Goal: Task Accomplishment & Management: Use online tool/utility

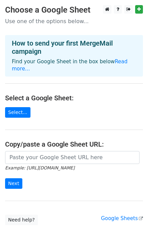
click at [66, 14] on h3 "Choose a Google Sheet" at bounding box center [74, 10] width 138 height 10
click at [69, 8] on h3 "Choose a Google Sheet" at bounding box center [74, 10] width 138 height 10
drag, startPoint x: 53, startPoint y: 47, endPoint x: 75, endPoint y: 55, distance: 23.2
click at [53, 47] on h4 "How to send your first MergeMail campaign" at bounding box center [74, 47] width 125 height 16
click at [115, 59] on link "Read more..." at bounding box center [70, 64] width 116 height 13
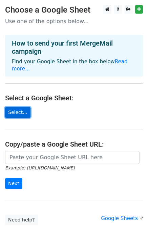
click at [20, 107] on link "Select..." at bounding box center [17, 112] width 25 height 11
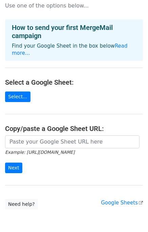
scroll to position [5, 0]
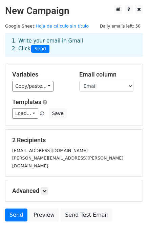
scroll to position [39, 0]
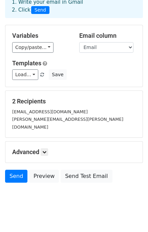
drag, startPoint x: 56, startPoint y: 104, endPoint x: 53, endPoint y: 110, distance: 7.6
click at [56, 104] on h5 "2 Recipients" at bounding box center [74, 100] width 124 height 7
click at [43, 150] on icon at bounding box center [44, 152] width 4 height 4
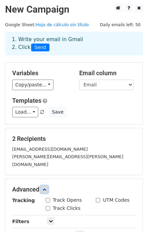
scroll to position [0, 0]
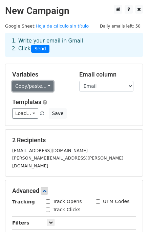
click at [37, 85] on link "Copy/paste..." at bounding box center [32, 86] width 41 height 11
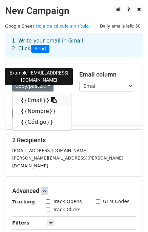
click at [51, 101] on icon at bounding box center [53, 99] width 5 height 5
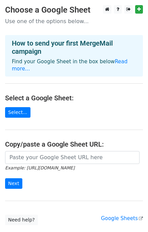
scroll to position [34, 0]
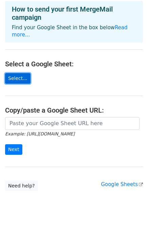
click at [20, 73] on link "Select..." at bounding box center [17, 78] width 25 height 11
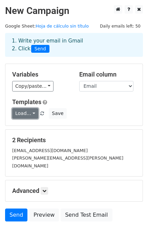
click at [27, 115] on link "Load..." at bounding box center [25, 113] width 26 height 11
click at [26, 117] on link "Load..." at bounding box center [25, 113] width 26 height 11
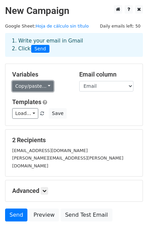
click at [35, 89] on link "Copy/paste..." at bounding box center [32, 86] width 41 height 11
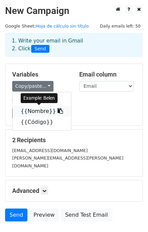
click at [30, 112] on link "{{Nombre}}" at bounding box center [42, 111] width 59 height 11
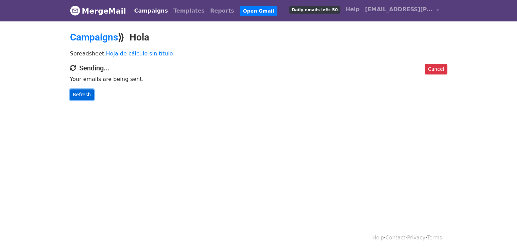
click at [80, 97] on link "Refresh" at bounding box center [82, 94] width 24 height 11
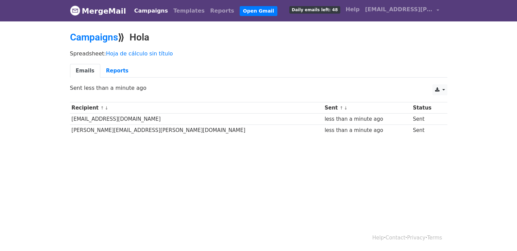
drag, startPoint x: 408, startPoint y: 119, endPoint x: 269, endPoint y: 120, distance: 138.9
click at [269, 120] on tr "seller8.lippi@lippioutdoor.com less than a minute ago Sent" at bounding box center [258, 118] width 377 height 11
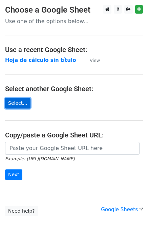
click at [24, 101] on link "Select..." at bounding box center [17, 103] width 25 height 11
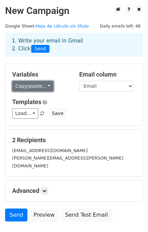
click at [37, 88] on link "Copy/paste..." at bounding box center [32, 86] width 41 height 11
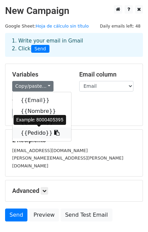
click at [54, 131] on icon at bounding box center [56, 132] width 5 height 5
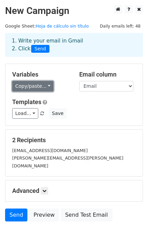
click at [33, 83] on link "Copy/paste..." at bounding box center [32, 86] width 41 height 11
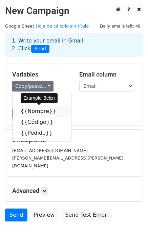
click at [57, 110] on link "{{Nombre}}" at bounding box center [42, 111] width 59 height 11
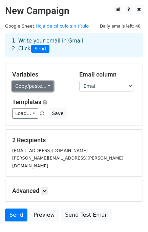
click at [37, 85] on link "Copy/paste..." at bounding box center [32, 86] width 41 height 11
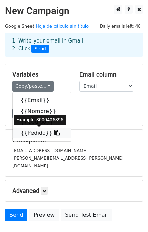
click at [54, 133] on icon at bounding box center [56, 132] width 5 height 5
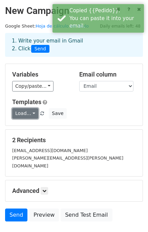
click at [30, 110] on link "Load..." at bounding box center [25, 113] width 26 height 11
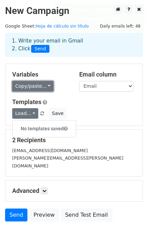
click at [39, 87] on link "Copy/paste..." at bounding box center [32, 86] width 41 height 11
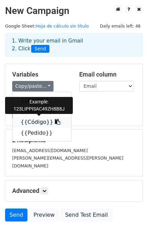
click at [55, 121] on icon at bounding box center [57, 121] width 5 height 5
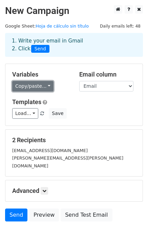
click at [34, 86] on link "Copy/paste..." at bounding box center [32, 86] width 41 height 11
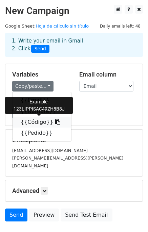
click at [48, 126] on link "{{Código}}" at bounding box center [42, 121] width 59 height 11
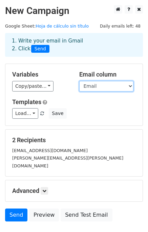
click at [111, 85] on select "Email Nombre Código Pedido" at bounding box center [106, 86] width 54 height 11
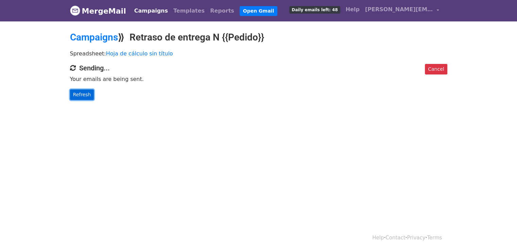
click at [78, 92] on link "Refresh" at bounding box center [82, 94] width 24 height 11
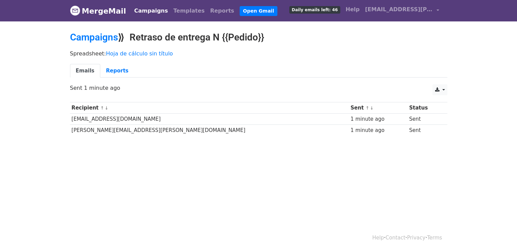
scroll to position [1, 0]
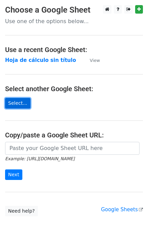
click at [23, 98] on link "Select..." at bounding box center [17, 103] width 25 height 11
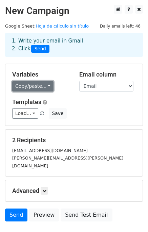
click at [41, 86] on link "Copy/paste..." at bounding box center [32, 86] width 41 height 11
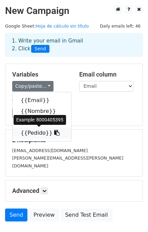
click at [53, 132] on link "{{Pedido}}" at bounding box center [42, 132] width 59 height 11
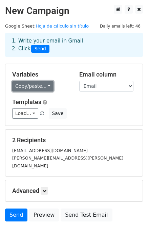
click at [34, 86] on link "Copy/paste..." at bounding box center [32, 86] width 41 height 11
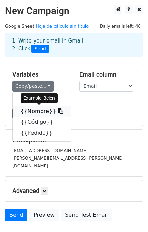
click at [58, 111] on icon at bounding box center [60, 110] width 5 height 5
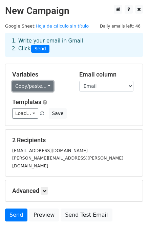
click at [36, 89] on link "Copy/paste..." at bounding box center [32, 86] width 41 height 11
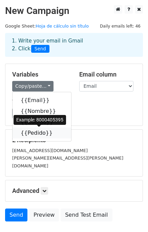
drag, startPoint x: 49, startPoint y: 132, endPoint x: 10, endPoint y: 128, distance: 39.6
click at [54, 132] on icon at bounding box center [56, 132] width 5 height 5
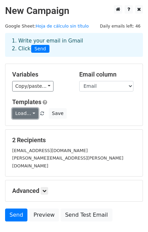
click at [27, 116] on link "Load..." at bounding box center [25, 113] width 26 height 11
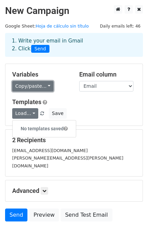
click at [32, 89] on link "Copy/paste..." at bounding box center [32, 86] width 41 height 11
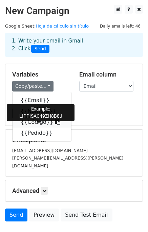
click at [55, 122] on icon at bounding box center [57, 121] width 5 height 5
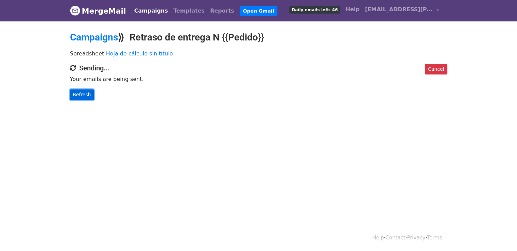
click at [82, 96] on link "Refresh" at bounding box center [82, 94] width 24 height 11
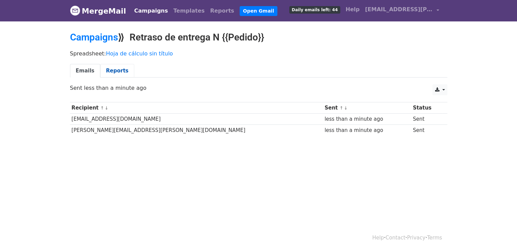
click at [109, 72] on link "Reports" at bounding box center [117, 71] width 34 height 14
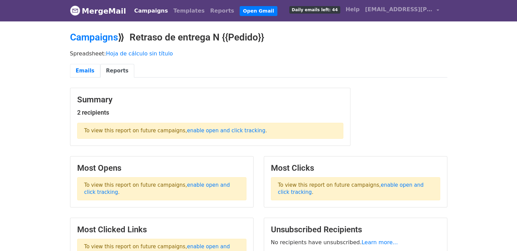
click at [84, 69] on link "Emails" at bounding box center [85, 71] width 30 height 14
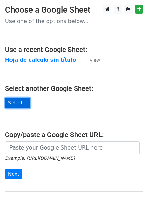
click at [13, 103] on link "Select..." at bounding box center [17, 103] width 25 height 11
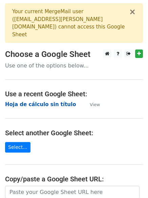
click at [58, 102] on strong "Hoja de cálculo sin título" at bounding box center [40, 105] width 71 height 6
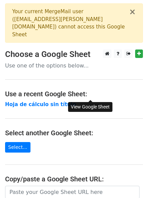
click at [96, 102] on small "View" at bounding box center [95, 104] width 10 height 5
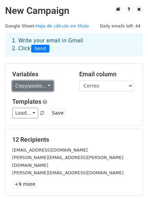
click at [46, 87] on link "Copy/paste..." at bounding box center [32, 86] width 41 height 11
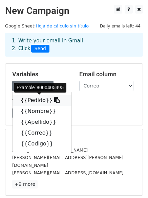
click at [54, 101] on icon at bounding box center [56, 99] width 5 height 5
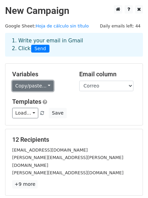
click at [23, 86] on link "Copy/paste..." at bounding box center [32, 86] width 41 height 11
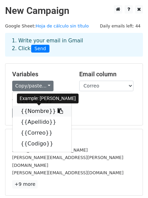
click at [58, 113] on icon at bounding box center [60, 110] width 5 height 5
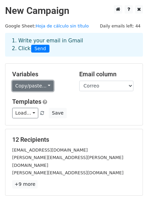
click at [40, 84] on link "Copy/paste..." at bounding box center [32, 86] width 41 height 11
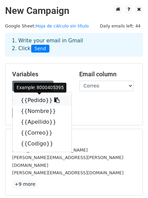
click at [54, 101] on icon at bounding box center [56, 99] width 5 height 5
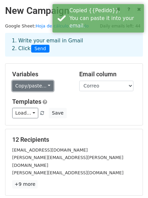
click at [47, 86] on link "Copy/paste..." at bounding box center [32, 86] width 41 height 11
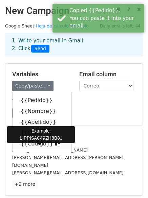
click at [53, 143] on link "{{Codigo}}" at bounding box center [42, 144] width 59 height 11
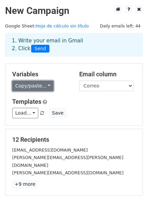
click at [45, 86] on link "Copy/paste..." at bounding box center [32, 86] width 41 height 11
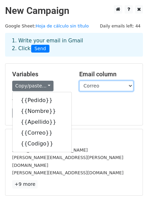
click at [107, 86] on select "Pedido Nombre Apellido Correo Codigo" at bounding box center [106, 86] width 54 height 11
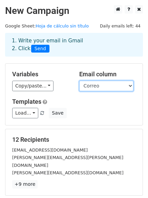
click at [107, 86] on select "Pedido Nombre Apellido Correo Codigo" at bounding box center [106, 86] width 54 height 11
click at [127, 90] on select "Pedido Nombre Apellido Correo Codigo" at bounding box center [106, 86] width 54 height 11
click at [79, 81] on select "Pedido Nombre Apellido Correo Codigo" at bounding box center [106, 86] width 54 height 11
click at [99, 119] on div "Variables Copy/paste... {{Pedido}} {{Nombre}} {{Apellido}} {{Correo}} {{Codigo}…" at bounding box center [74, 94] width 138 height 61
click at [106, 105] on h5 "Templates" at bounding box center [74, 101] width 124 height 7
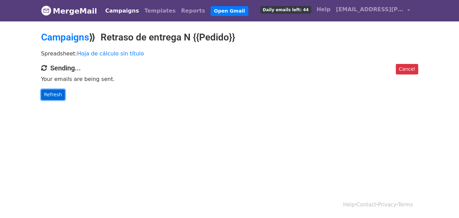
click at [48, 96] on link "Refresh" at bounding box center [53, 94] width 24 height 11
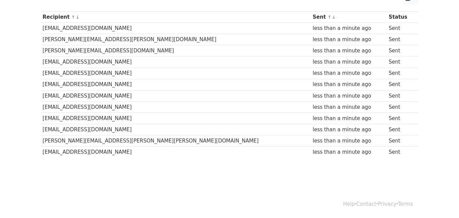
scroll to position [57, 0]
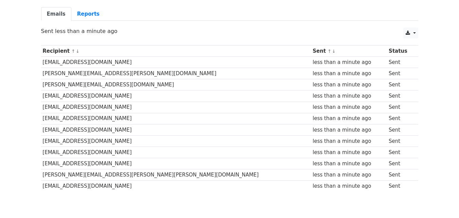
click at [117, 64] on td "valentinastorga.a@gmail.com" at bounding box center [176, 62] width 270 height 11
click at [115, 77] on td "marj.castillo@gmail.com" at bounding box center [176, 73] width 270 height 11
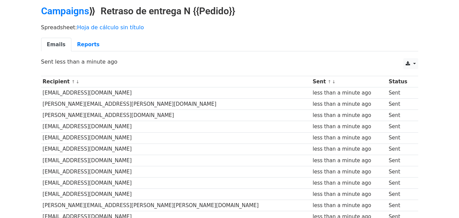
scroll to position [0, 0]
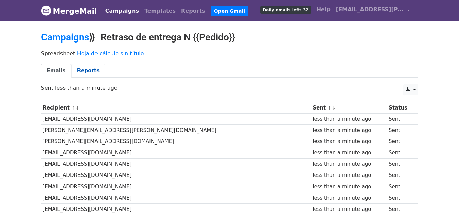
click at [86, 72] on link "Reports" at bounding box center [88, 71] width 34 height 14
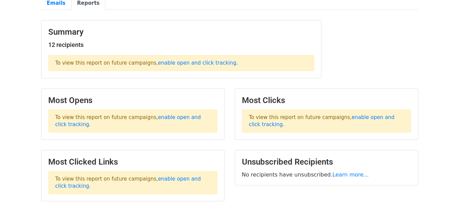
scroll to position [68, 0]
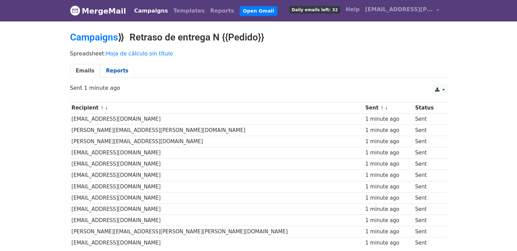
click at [114, 72] on link "Reports" at bounding box center [117, 71] width 34 height 14
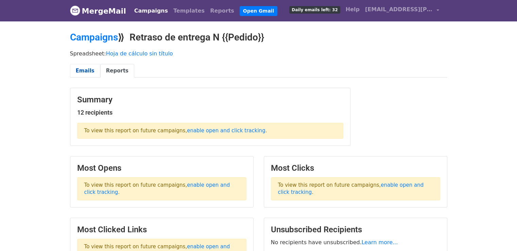
click at [91, 69] on link "Emails" at bounding box center [85, 71] width 30 height 14
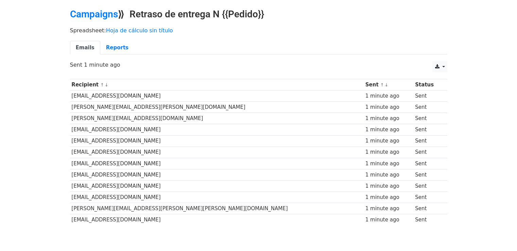
scroll to position [56, 0]
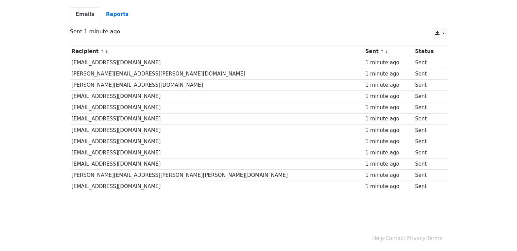
click at [413, 51] on th "Status" at bounding box center [427, 51] width 29 height 11
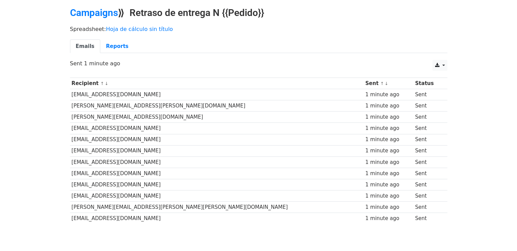
scroll to position [0, 0]
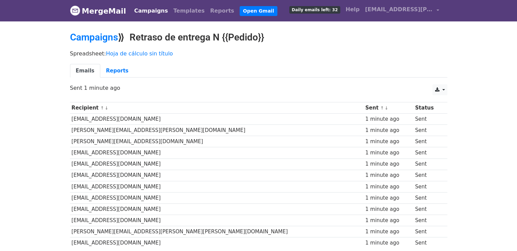
click at [147, 10] on link "Campaigns" at bounding box center [150, 11] width 39 height 14
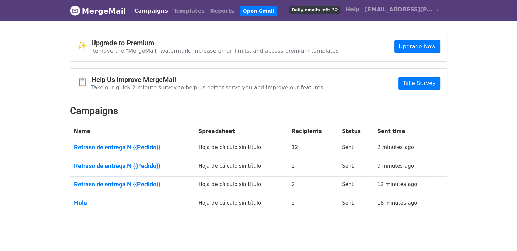
click at [145, 168] on td "Retraso de entrega N {{Pedido}}" at bounding box center [132, 167] width 124 height 19
click at [146, 166] on link "Retraso de entrega N {{Pedido}}" at bounding box center [132, 165] width 116 height 7
click at [130, 183] on link "Retraso de entrega N {{Pedido}}" at bounding box center [132, 183] width 116 height 7
click at [141, 169] on td "Retraso de entrega N {{Pedido}}" at bounding box center [132, 167] width 124 height 19
click at [143, 166] on link "Retraso de entrega N {{Pedido}}" at bounding box center [132, 165] width 116 height 7
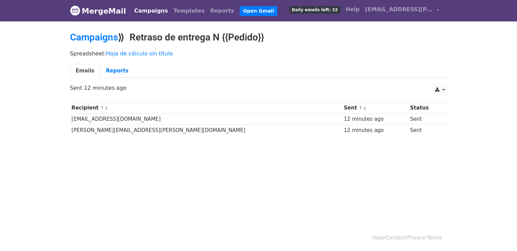
scroll to position [1, 0]
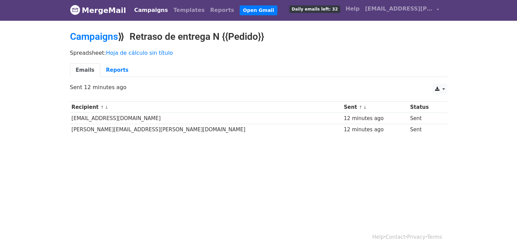
click at [408, 115] on td "Sent" at bounding box center [425, 118] width 34 height 11
click at [114, 72] on link "Reports" at bounding box center [117, 70] width 34 height 14
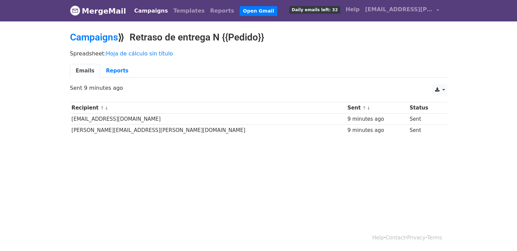
scroll to position [1, 0]
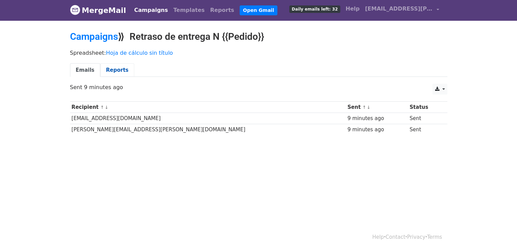
click at [108, 70] on link "Reports" at bounding box center [117, 70] width 34 height 14
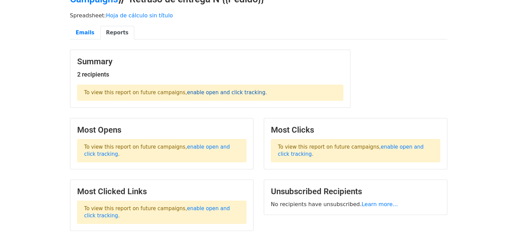
scroll to position [79, 0]
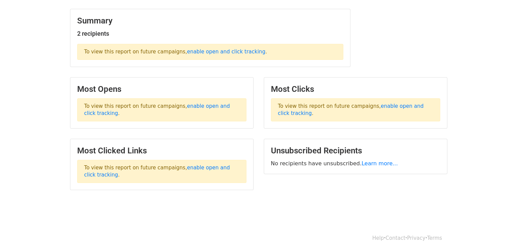
click at [352, 214] on body "MergeMail Campaigns Templates Reports Open Gmail Daily emails left: 32 Help [PE…" at bounding box center [258, 72] width 517 height 303
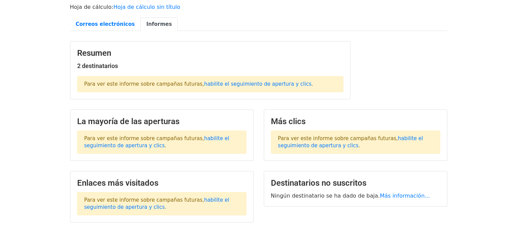
scroll to position [11, 0]
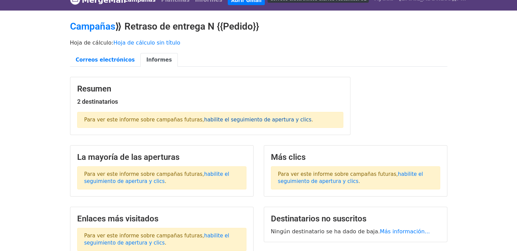
click at [248, 122] on font "habilite el seguimiento de apertura y clics" at bounding box center [257, 119] width 107 height 6
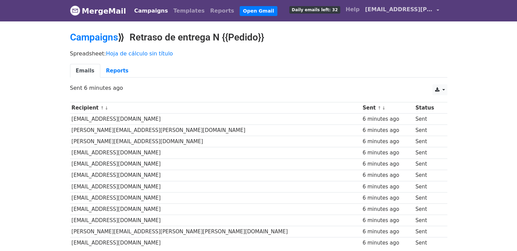
click at [409, 15] on link "alexandra.torrealba@lippioutdoor.com" at bounding box center [401, 11] width 79 height 16
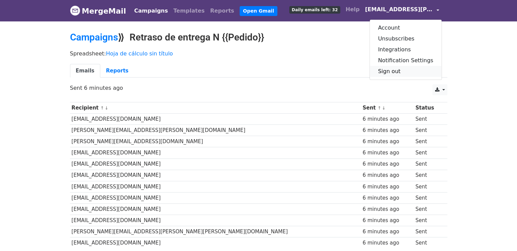
click at [395, 69] on link "Sign out" at bounding box center [405, 71] width 72 height 11
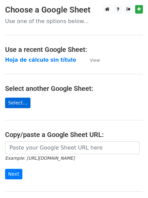
click at [26, 105] on link "Select..." at bounding box center [17, 103] width 25 height 11
click at [21, 103] on link "Select..." at bounding box center [17, 103] width 25 height 11
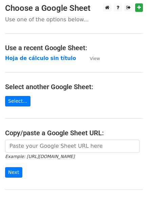
scroll to position [34, 0]
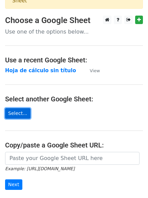
click at [22, 108] on link "Select..." at bounding box center [17, 113] width 25 height 11
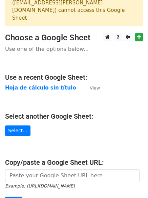
scroll to position [7, 0]
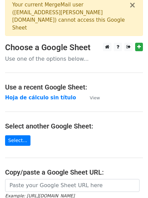
click at [95, 122] on h4 "Select another Google Sheet:" at bounding box center [74, 126] width 138 height 8
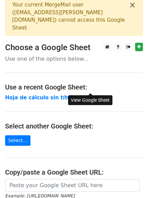
click at [94, 95] on small "View" at bounding box center [95, 97] width 10 height 5
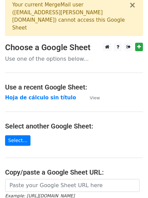
click at [78, 83] on h4 "Use a recent Google Sheet:" at bounding box center [74, 87] width 138 height 8
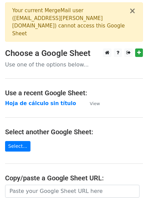
scroll to position [0, 0]
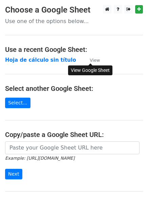
click at [96, 62] on small "View" at bounding box center [95, 60] width 10 height 5
click at [109, 56] on main "Choose a Google Sheet Use one of the options below... Use a recent Google Sheet…" at bounding box center [74, 110] width 148 height 211
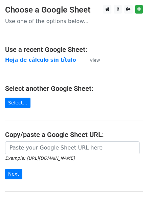
click at [72, 60] on td "Hoja de cálculo sin título" at bounding box center [44, 60] width 78 height 8
click at [30, 106] on main "Choose a Google Sheet Use one of the options below... Use a recent Google Sheet…" at bounding box center [74, 110] width 148 height 211
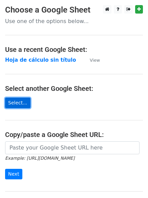
click at [19, 106] on link "Select..." at bounding box center [17, 103] width 25 height 11
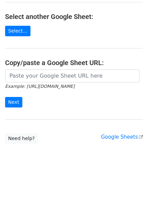
scroll to position [41, 0]
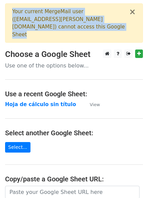
drag, startPoint x: 84, startPoint y: 26, endPoint x: 9, endPoint y: 7, distance: 77.3
click at [9, 7] on div "× Your current MergeMail user ( [PERSON_NAME][EMAIL_ADDRESS][PERSON_NAME][DOMAI…" at bounding box center [74, 22] width 138 height 39
copy div "Your current MergeMail user ( [PERSON_NAME][EMAIL_ADDRESS][PERSON_NAME][DOMAIN_…"
click at [131, 12] on button "×" at bounding box center [132, 12] width 7 height 8
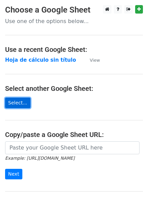
click at [22, 105] on link "Select..." at bounding box center [17, 103] width 25 height 11
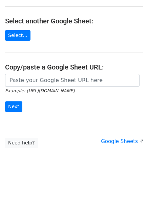
scroll to position [27, 0]
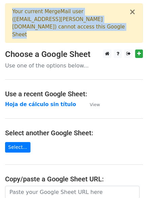
drag, startPoint x: 74, startPoint y: 29, endPoint x: -13, endPoint y: 9, distance: 89.2
click at [0, 9] on html "× Your current MergeMail user ( alexandra.torrealba@lippioutdoor.com ) cannot a…" at bounding box center [74, 157] width 148 height 315
copy div "Your current MergeMail user ( alexandra.torrealba@lippioutdoor.com ) cannot acc…"
click at [126, 50] on link at bounding box center [129, 54] width 8 height 8
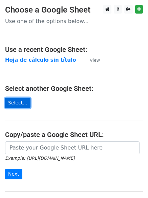
click at [23, 102] on link "Select..." at bounding box center [17, 103] width 25 height 11
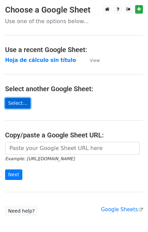
click at [19, 104] on link "Select..." at bounding box center [17, 103] width 25 height 11
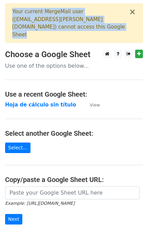
drag, startPoint x: 78, startPoint y: 29, endPoint x: 8, endPoint y: 15, distance: 71.7
click at [8, 15] on div "× Your current MergeMail user ( alexandra.torrealba@lippioutdoor.com ) cannot a…" at bounding box center [74, 22] width 138 height 39
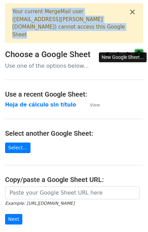
click at [141, 50] on link at bounding box center [139, 54] width 8 height 8
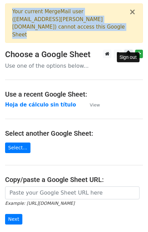
click at [127, 51] on icon at bounding box center [129, 53] width 4 height 5
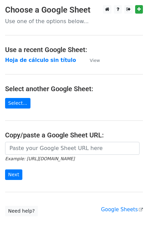
click at [23, 108] on main "Choose a Google Sheet Use one of the options below... Use a recent Google Sheet…" at bounding box center [74, 110] width 148 height 211
click at [22, 102] on link "Select..." at bounding box center [17, 103] width 25 height 11
click at [25, 105] on link "Select..." at bounding box center [17, 103] width 25 height 11
click at [22, 102] on link "Select..." at bounding box center [17, 103] width 25 height 11
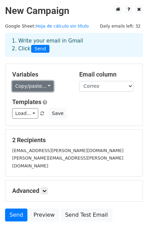
click at [39, 87] on link "Copy/paste..." at bounding box center [32, 86] width 41 height 11
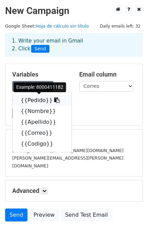
click at [54, 102] on icon at bounding box center [56, 99] width 5 height 5
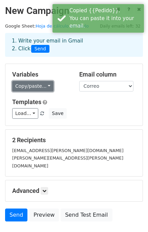
click at [39, 83] on link "Copy/paste..." at bounding box center [32, 86] width 41 height 11
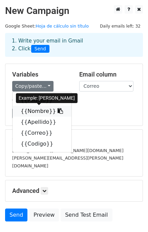
click at [58, 111] on icon at bounding box center [60, 110] width 5 height 5
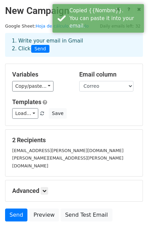
click at [42, 91] on div "Variables Copy/paste... {{Pedido}} {{Nombre}} {{Apellido}} {{Correo}} {{Codigo}}" at bounding box center [40, 81] width 67 height 21
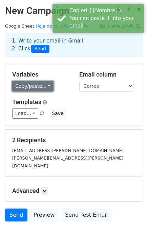
click at [42, 87] on link "Copy/paste..." at bounding box center [32, 86] width 41 height 11
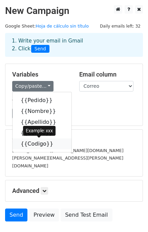
click at [55, 143] on icon at bounding box center [57, 143] width 5 height 5
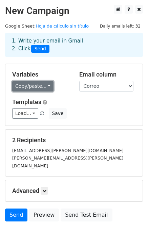
click at [39, 89] on link "Copy/paste..." at bounding box center [32, 86] width 41 height 11
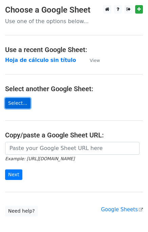
click at [19, 102] on link "Select..." at bounding box center [17, 103] width 25 height 11
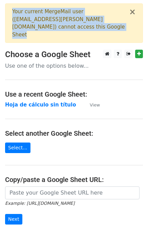
drag, startPoint x: 75, startPoint y: 33, endPoint x: 2, endPoint y: 12, distance: 75.9
click at [2, 12] on main "× Your current MergeMail user ( [PERSON_NAME][EMAIL_ADDRESS][PERSON_NAME][DOMAI…" at bounding box center [74, 131] width 148 height 257
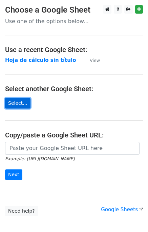
click at [26, 105] on link "Select..." at bounding box center [17, 103] width 25 height 11
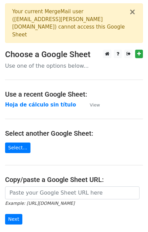
click at [137, 12] on div "× Your current MergeMail user ( [PERSON_NAME][EMAIL_ADDRESS][PERSON_NAME][DOMAI…" at bounding box center [74, 22] width 138 height 39
click at [132, 13] on button "×" at bounding box center [132, 12] width 7 height 8
